Goal: Obtain resource: Download file/media

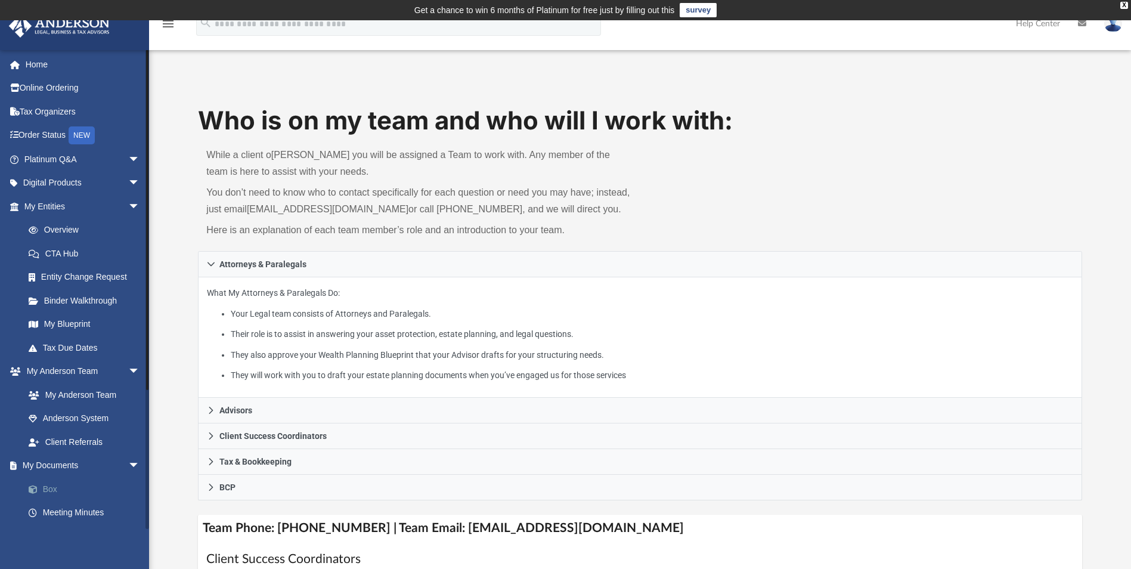
click at [45, 492] on link "Box" at bounding box center [87, 489] width 141 height 24
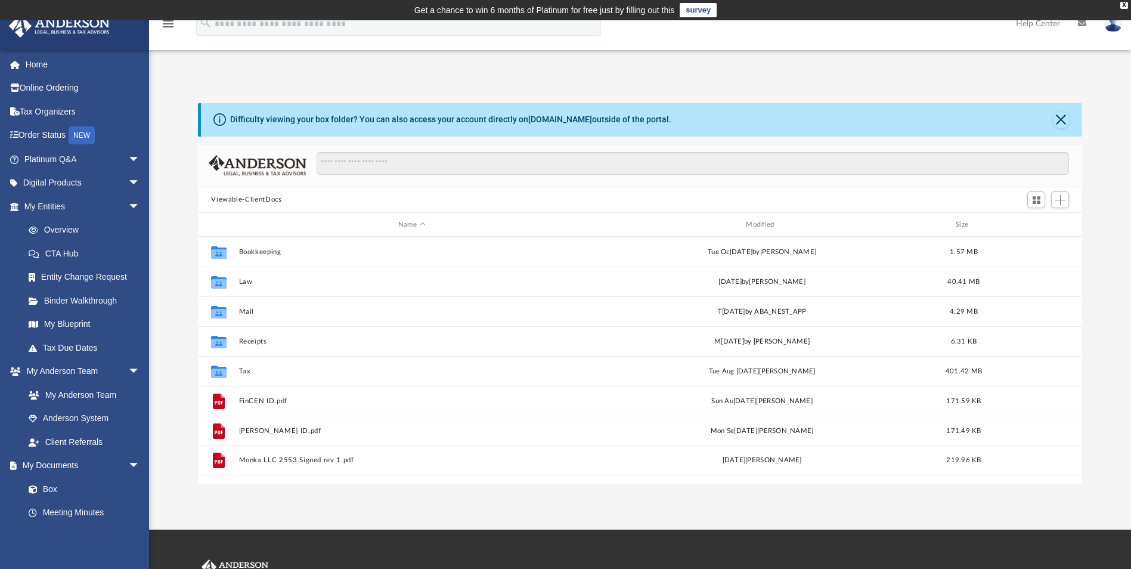
scroll to position [262, 875]
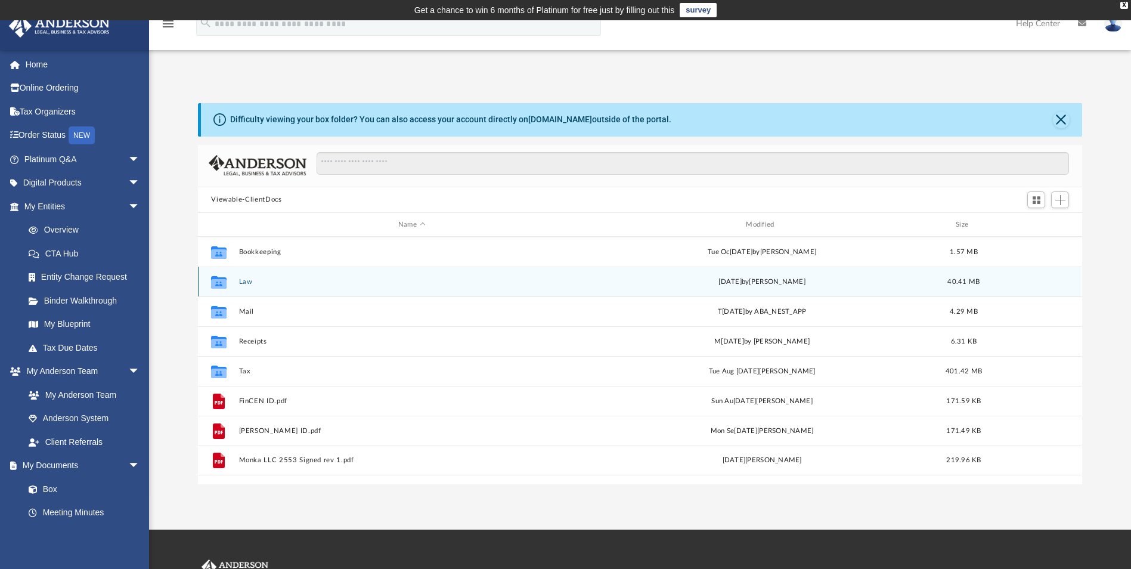
click at [247, 281] on button "Law" at bounding box center [411, 282] width 345 height 8
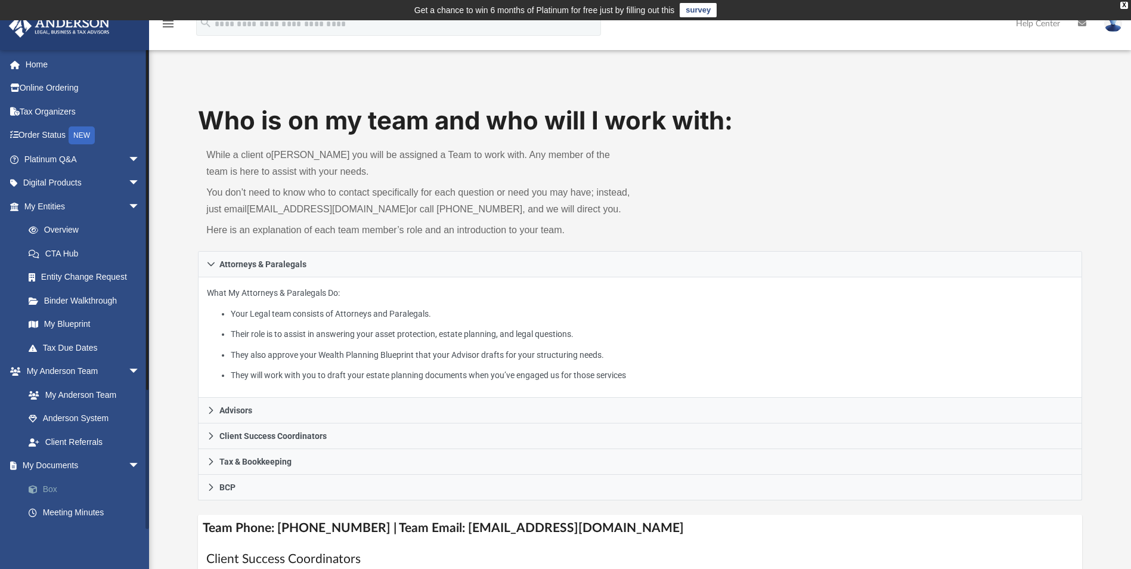
click at [48, 482] on link "Box" at bounding box center [87, 489] width 141 height 24
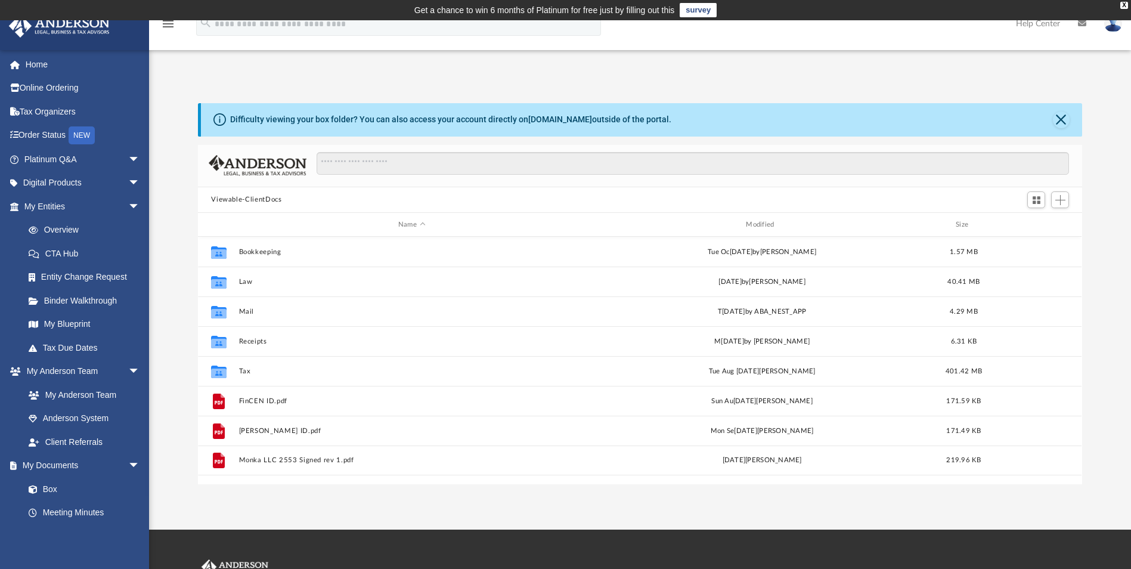
scroll to position [262, 875]
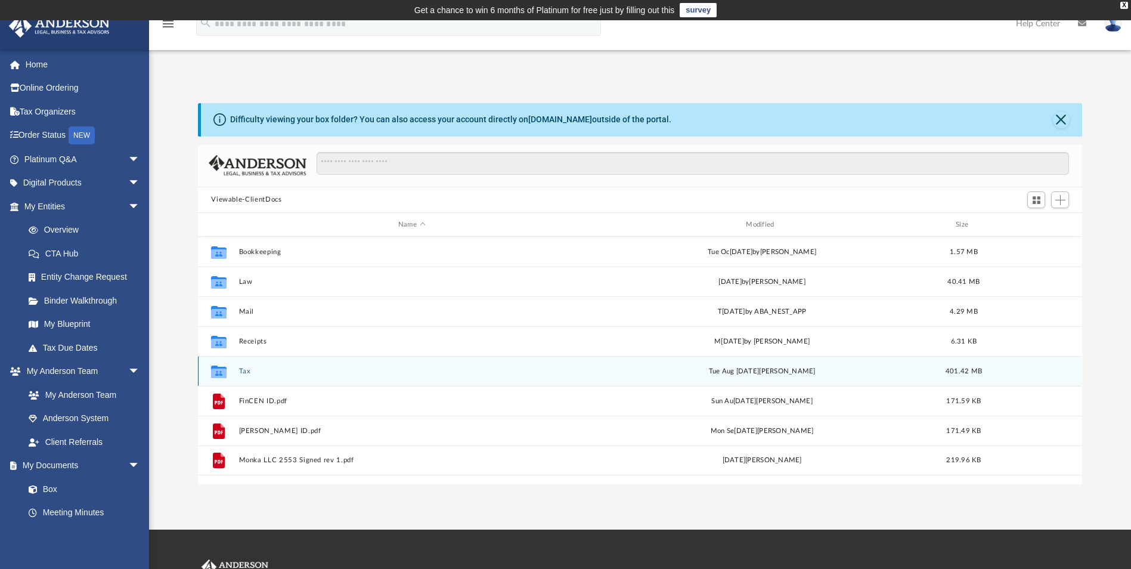
click at [239, 371] on button "Tax" at bounding box center [411, 371] width 345 height 8
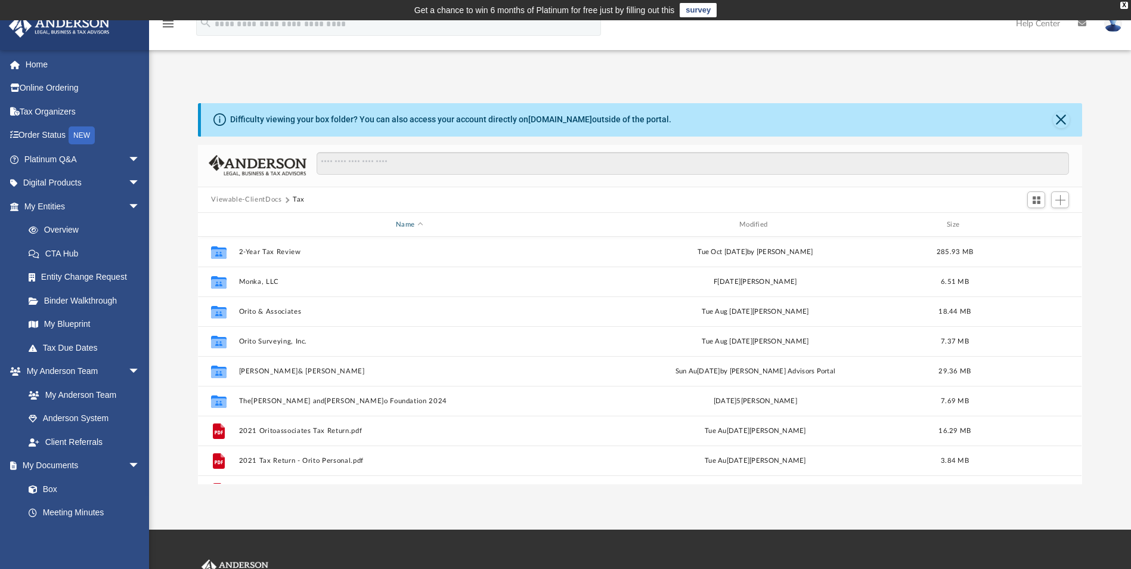
click at [420, 223] on span "Name" at bounding box center [420, 224] width 5 height 5
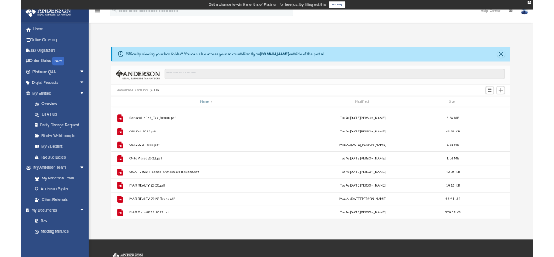
scroll to position [238, 0]
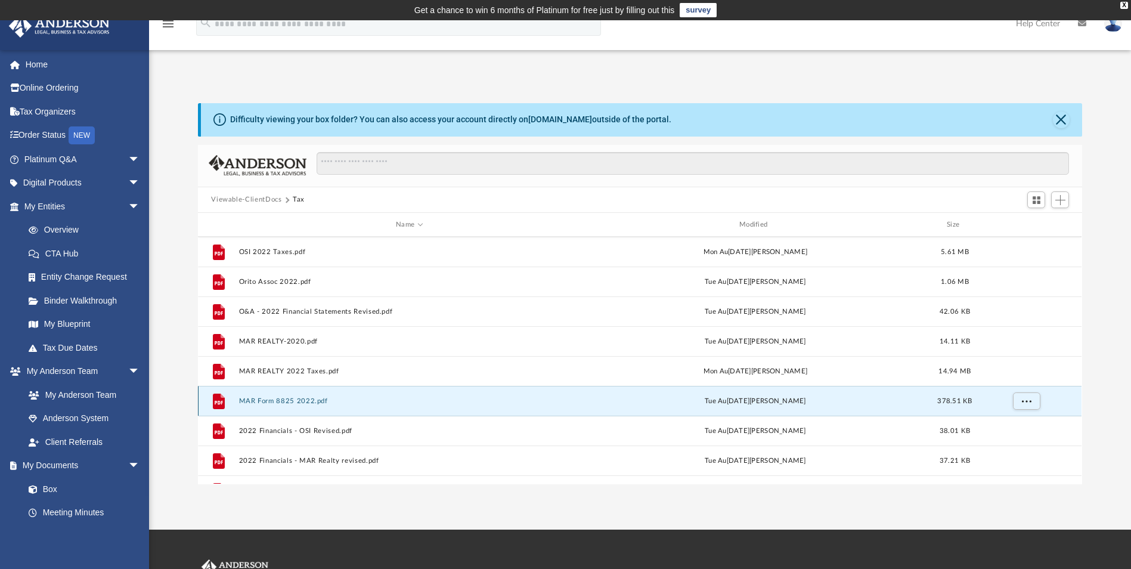
click at [272, 401] on button "MAR Form 8825 2022.pdf" at bounding box center [409, 401] width 341 height 8
